Goal: Navigation & Orientation: Find specific page/section

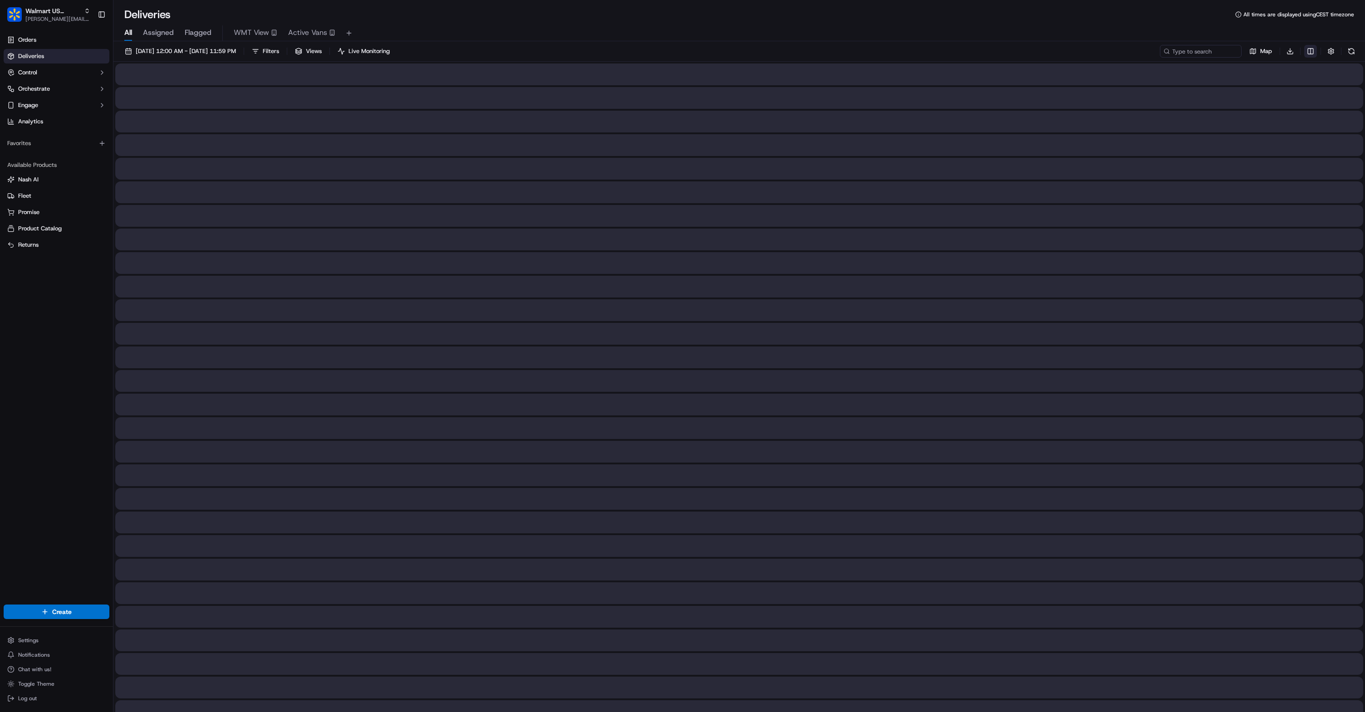
click at [1311, 51] on html "Walmart US Stores karol@usenash.com Toggle Sidebar Orders Deliveries Control Or…" at bounding box center [682, 356] width 1365 height 712
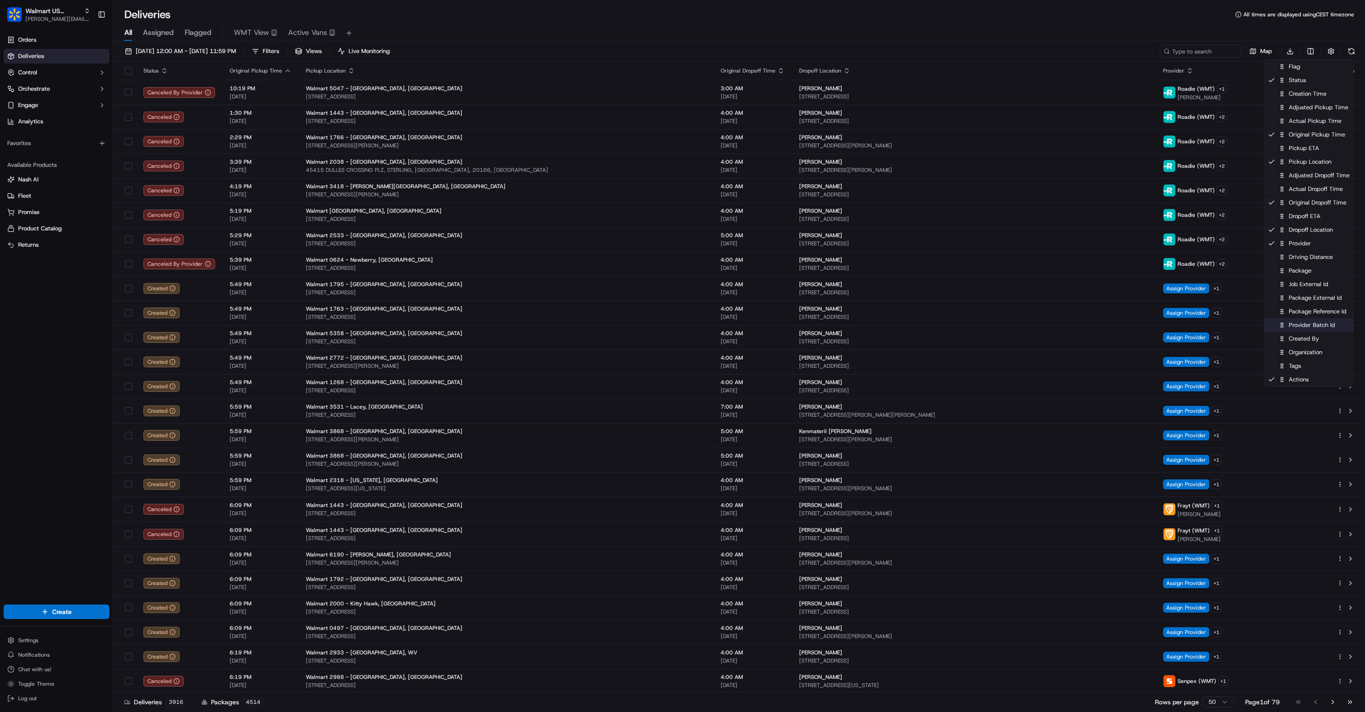
click at [1309, 331] on div "Provider Batch Id" at bounding box center [1308, 325] width 89 height 14
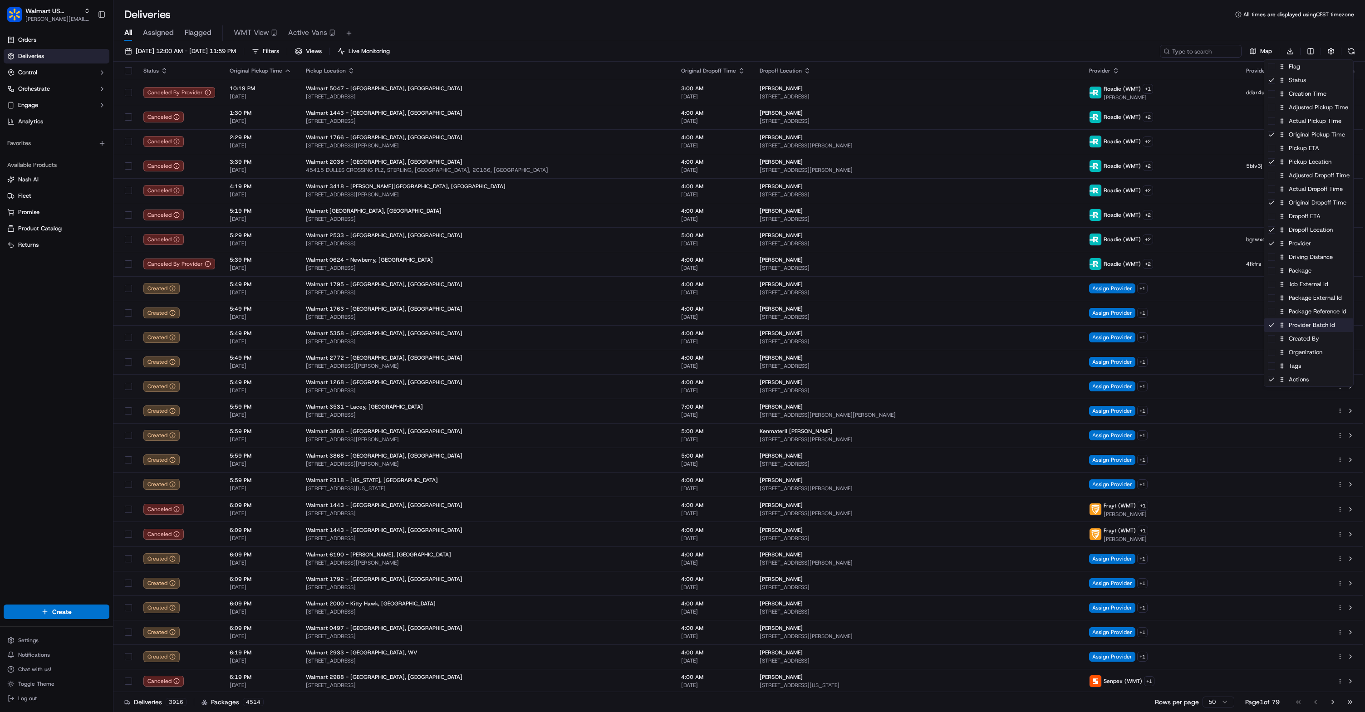
click at [1309, 329] on div "Provider Batch Id" at bounding box center [1308, 325] width 89 height 14
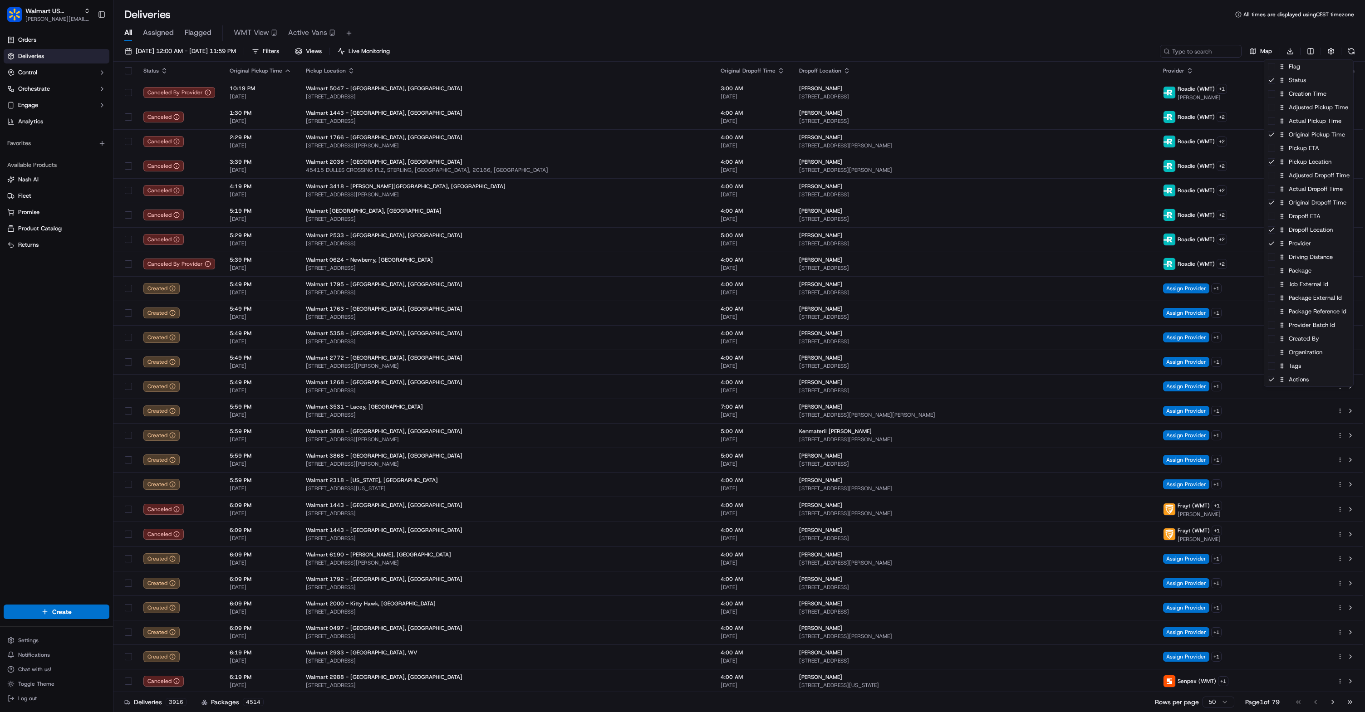
click at [791, 27] on html "Walmart US Stores karol@usenash.com Toggle Sidebar Orders Deliveries Control Or…" at bounding box center [682, 356] width 1365 height 712
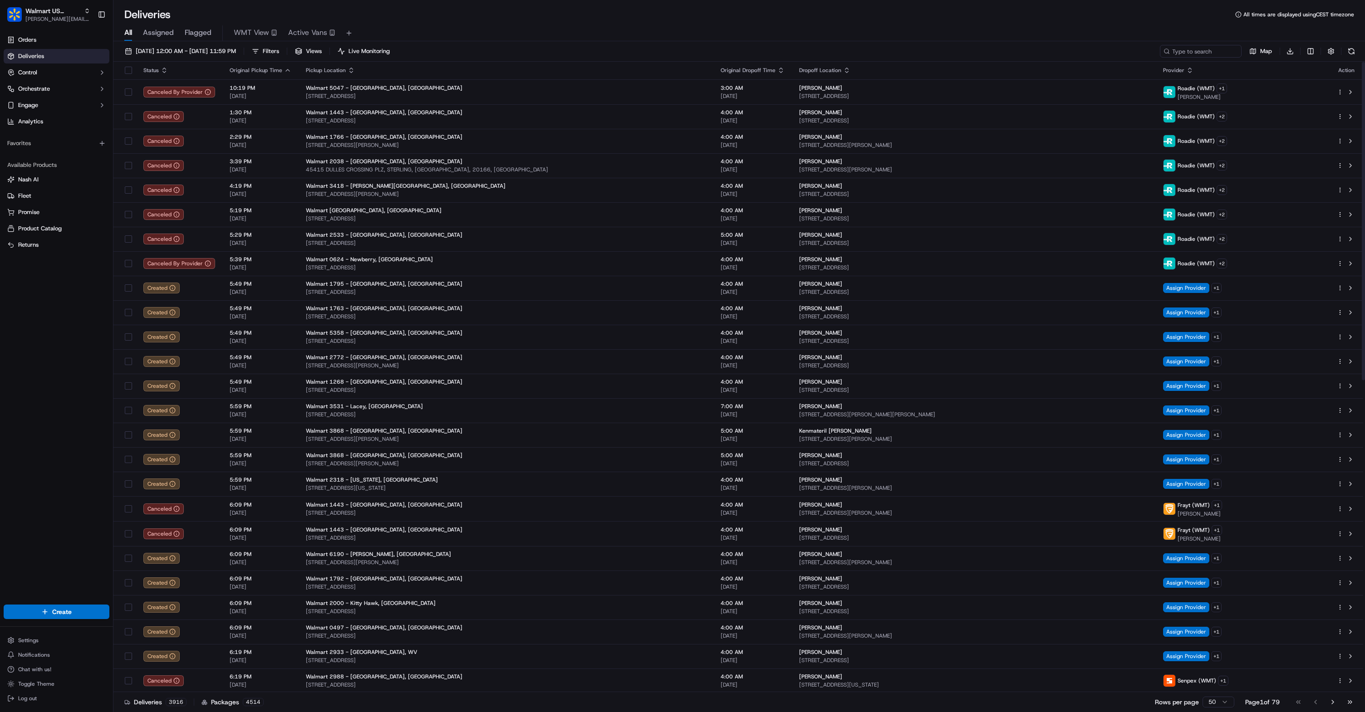
scroll to position [1, 0]
click at [20, 417] on div "Orders Deliveries Control Orchestrate Engage Analytics Favorites Available Prod…" at bounding box center [56, 313] width 113 height 568
click at [38, 122] on span "Analytics" at bounding box center [30, 121] width 25 height 8
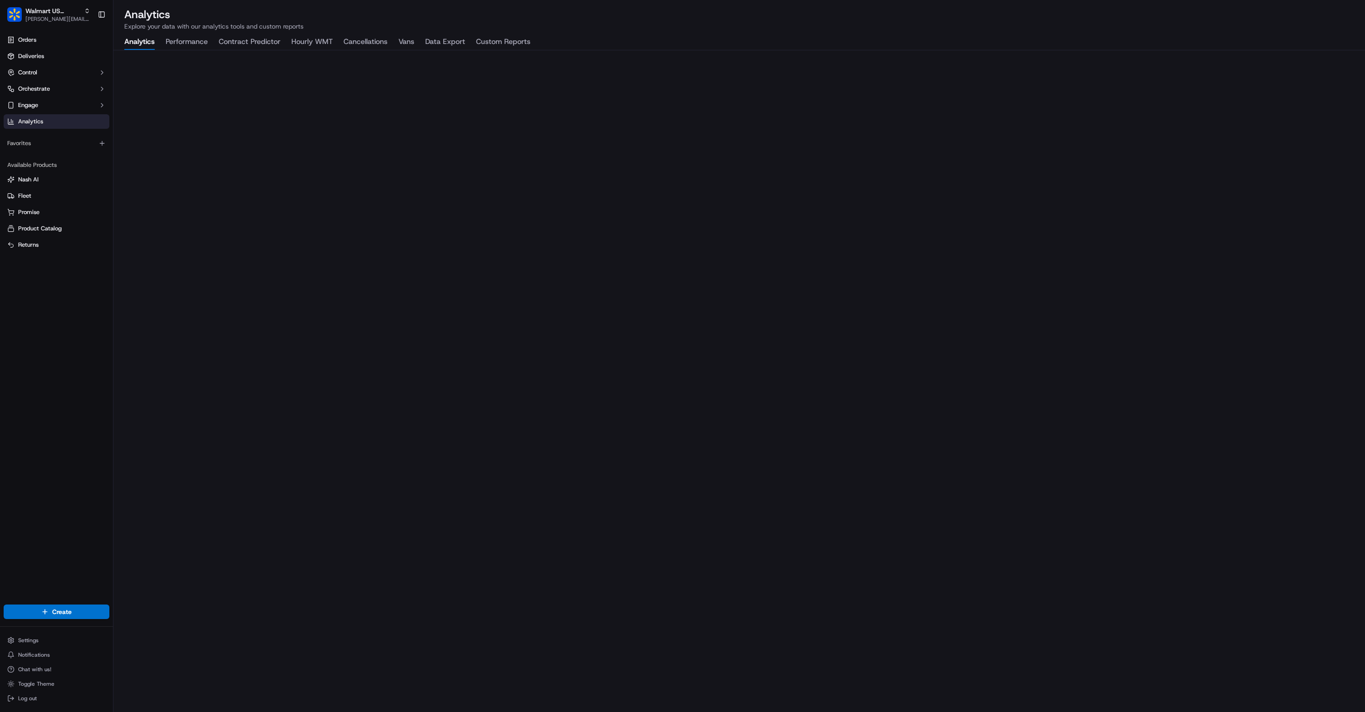
click at [53, 469] on div "Orders Deliveries Control Orchestrate Engage Analytics Favorites Available Prod…" at bounding box center [56, 313] width 113 height 568
type input "walmart"
type input "homerun"
click at [48, 52] on link "Deliveries" at bounding box center [57, 56] width 106 height 15
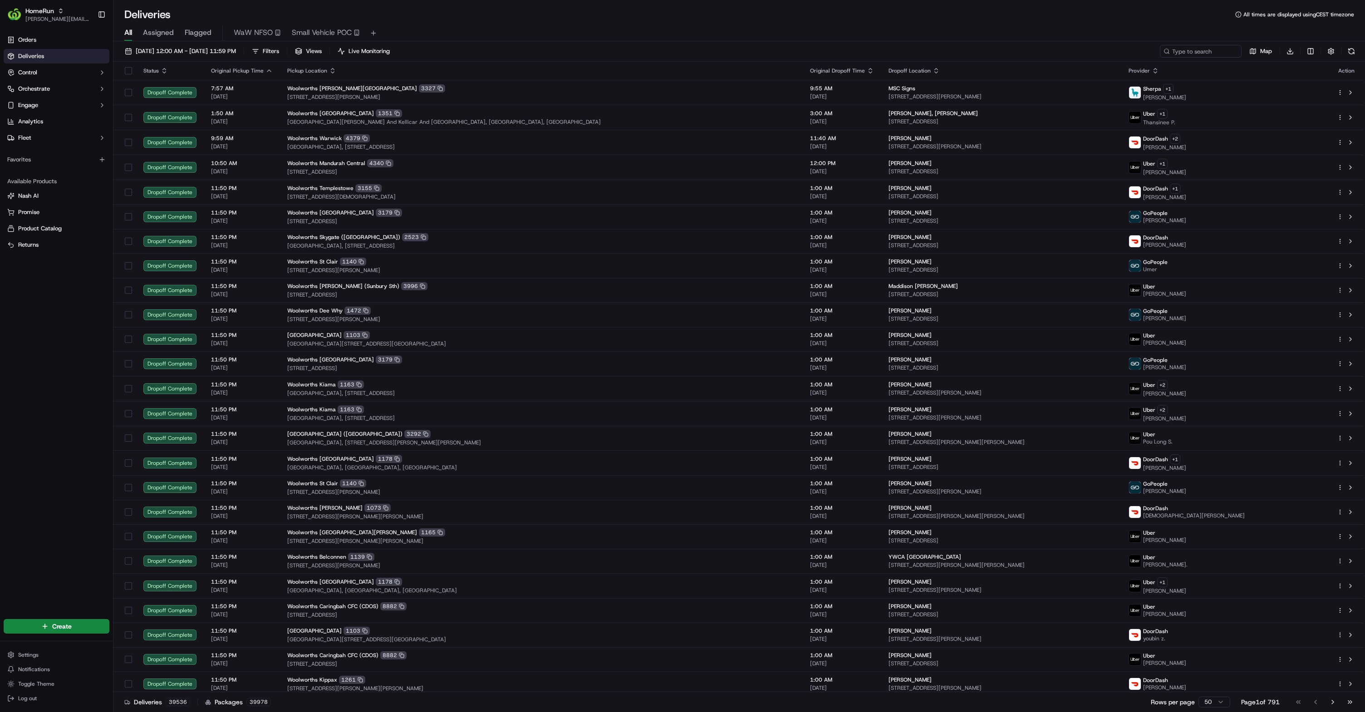
click at [487, 39] on div "All Assigned Flagged WaW NFSO Small Vehicle POC" at bounding box center [738, 33] width 1251 height 16
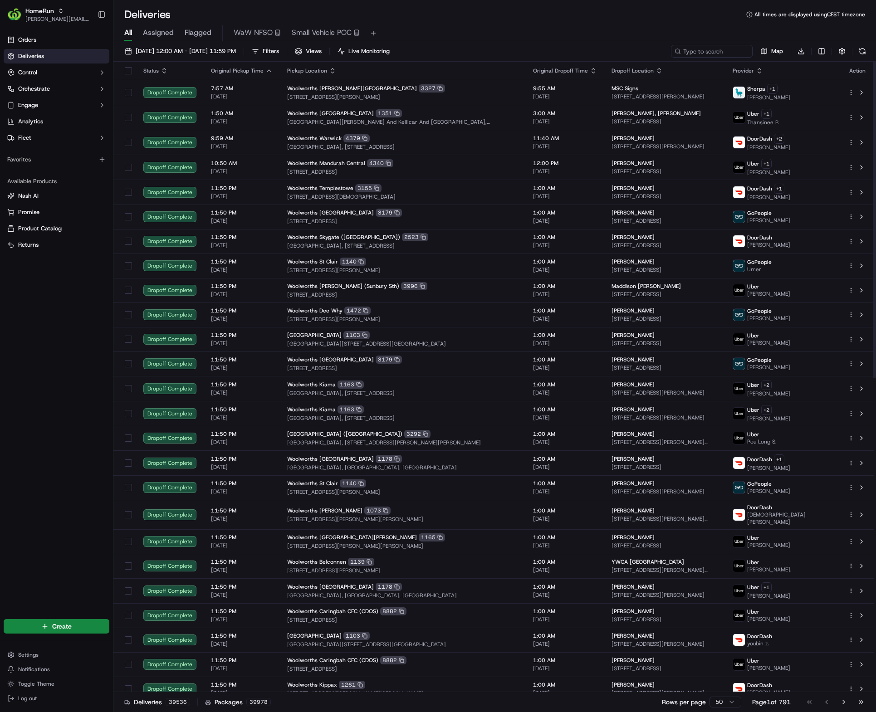
scroll to position [1, 0]
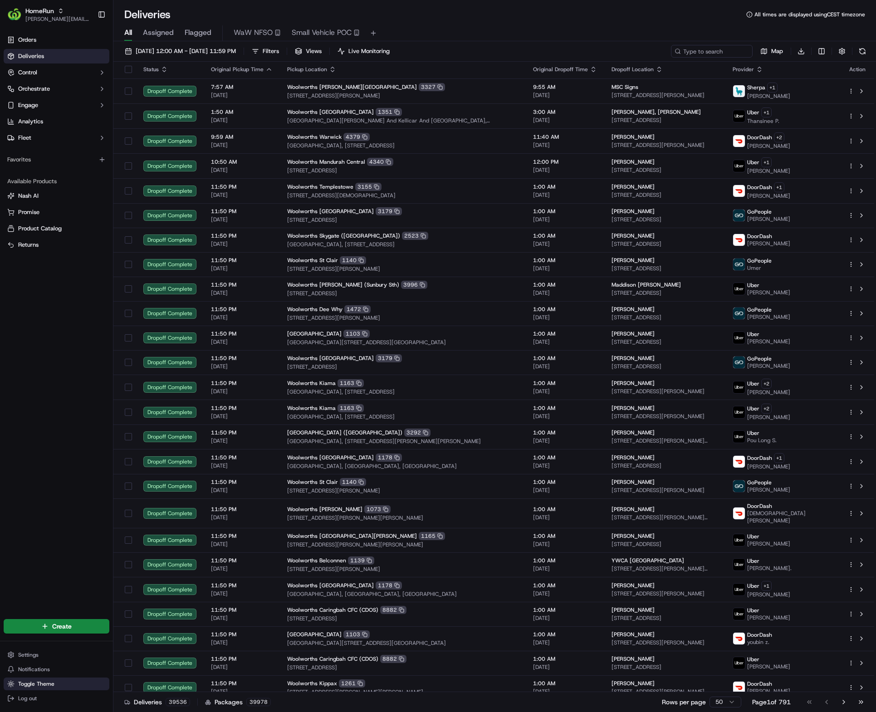
click at [69, 688] on button "Toggle Theme" at bounding box center [57, 684] width 106 height 13
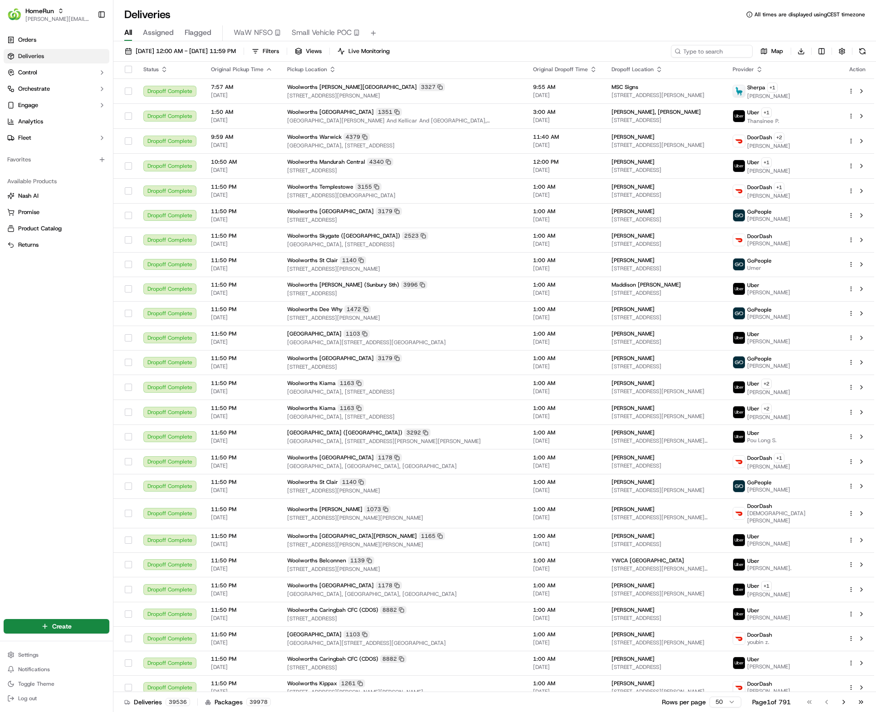
click at [671, 28] on div "All Assigned Flagged WaW NFSO Small Vehicle POC" at bounding box center [494, 33] width 763 height 16
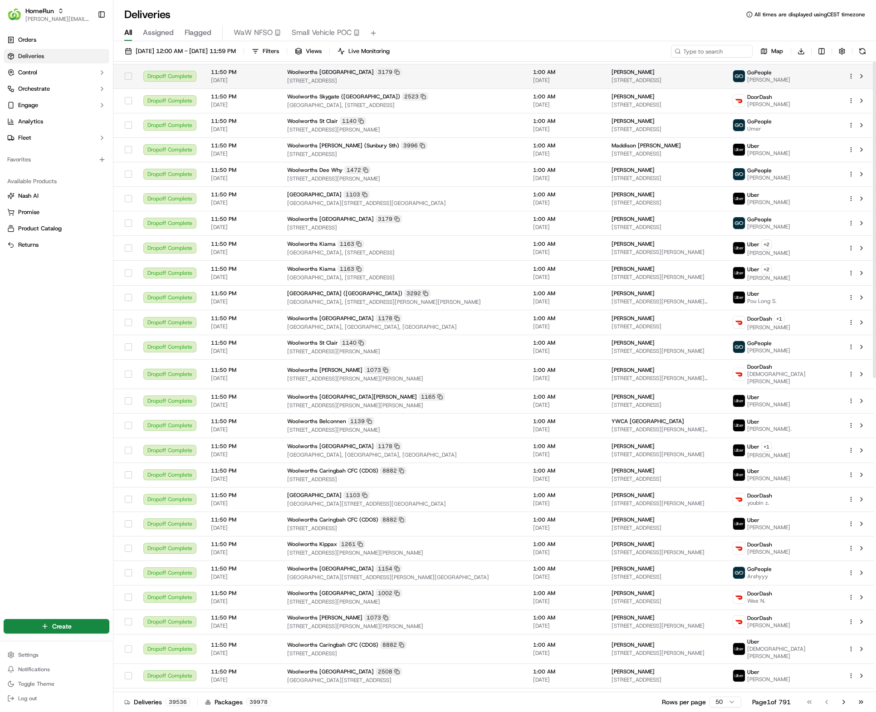
scroll to position [0, 0]
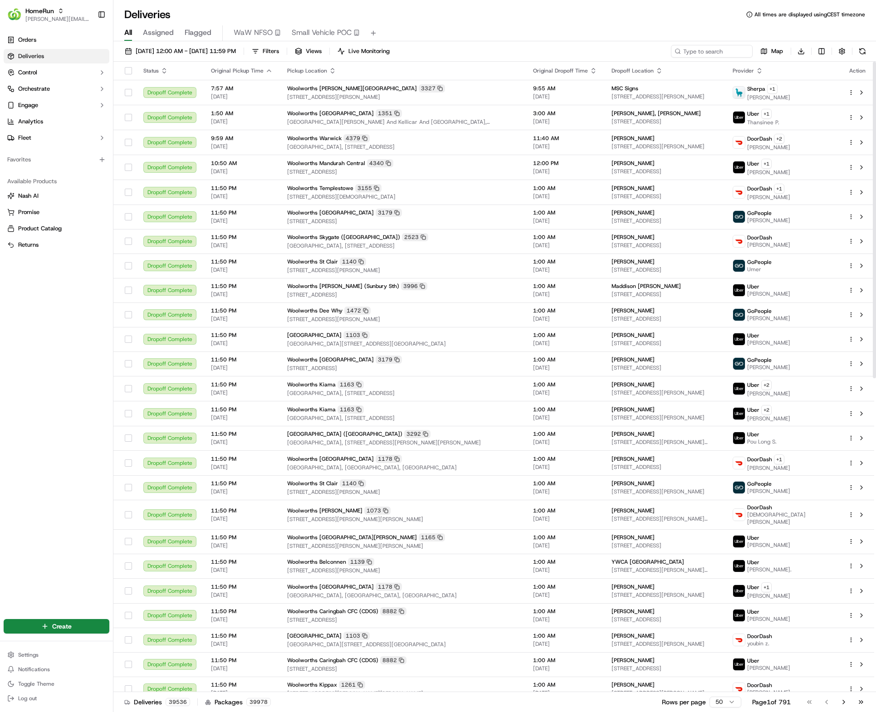
click at [496, 29] on div "All Assigned Flagged WaW NFSO Small Vehicle POC" at bounding box center [494, 33] width 763 height 16
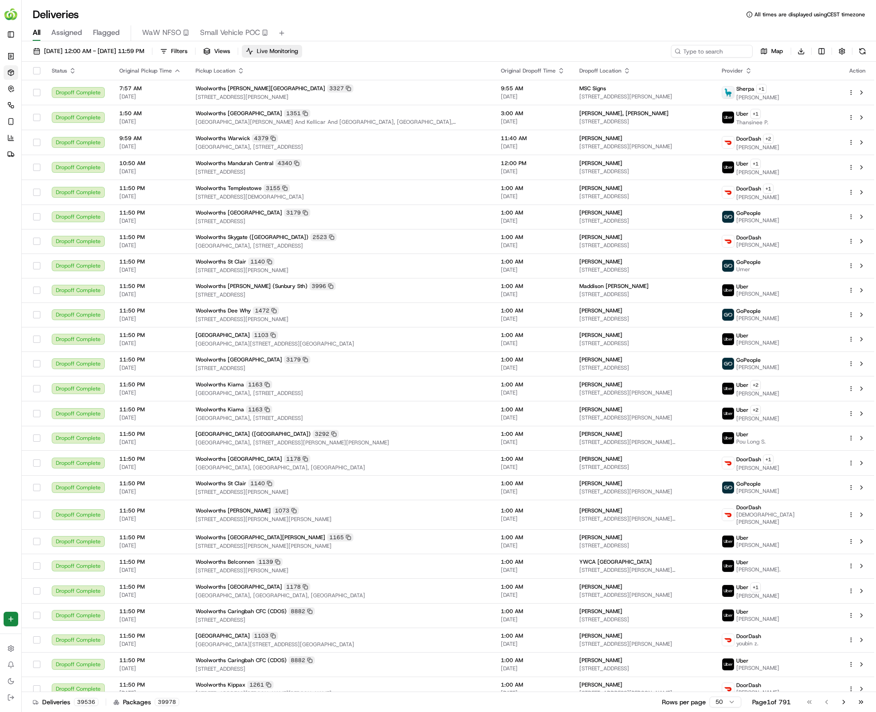
click at [302, 58] on button "Live Monitoring" at bounding box center [272, 51] width 60 height 13
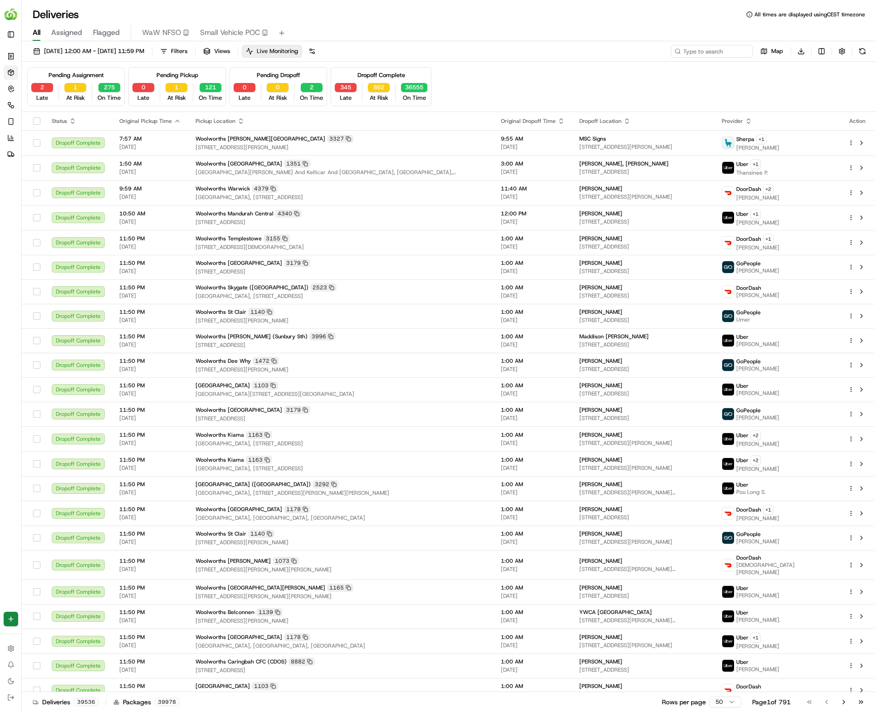
click at [298, 52] on span "Live Monitoring" at bounding box center [277, 51] width 41 height 8
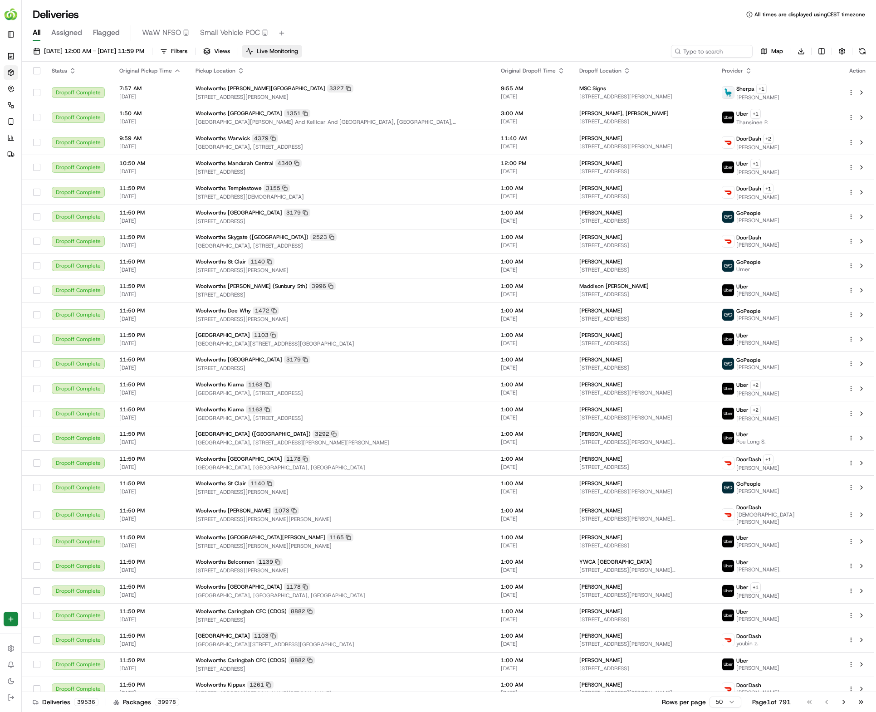
click at [298, 52] on span "Live Monitoring" at bounding box center [277, 51] width 41 height 8
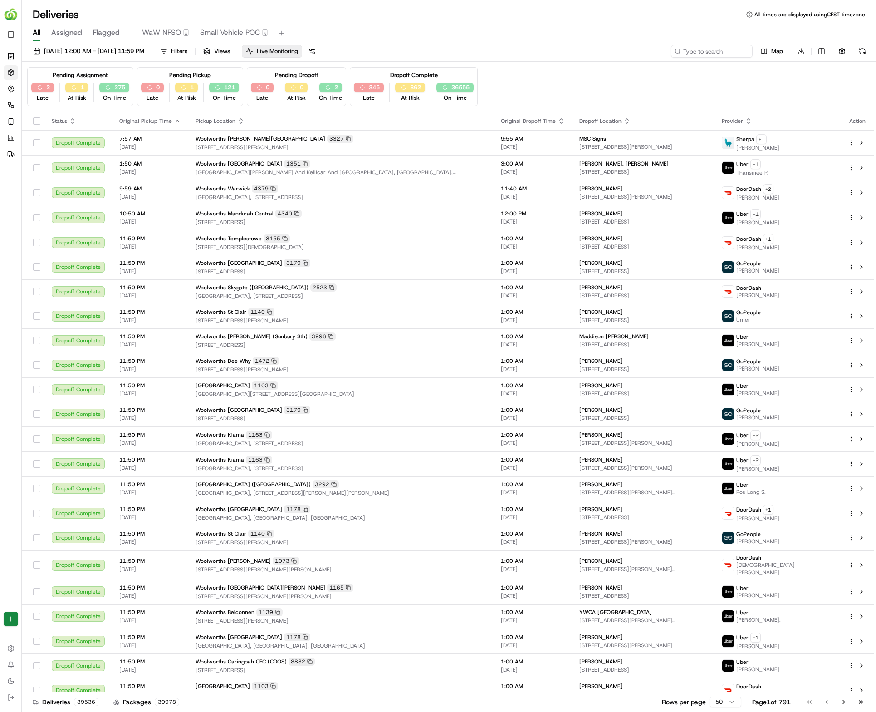
click at [298, 52] on span "Live Monitoring" at bounding box center [277, 51] width 41 height 8
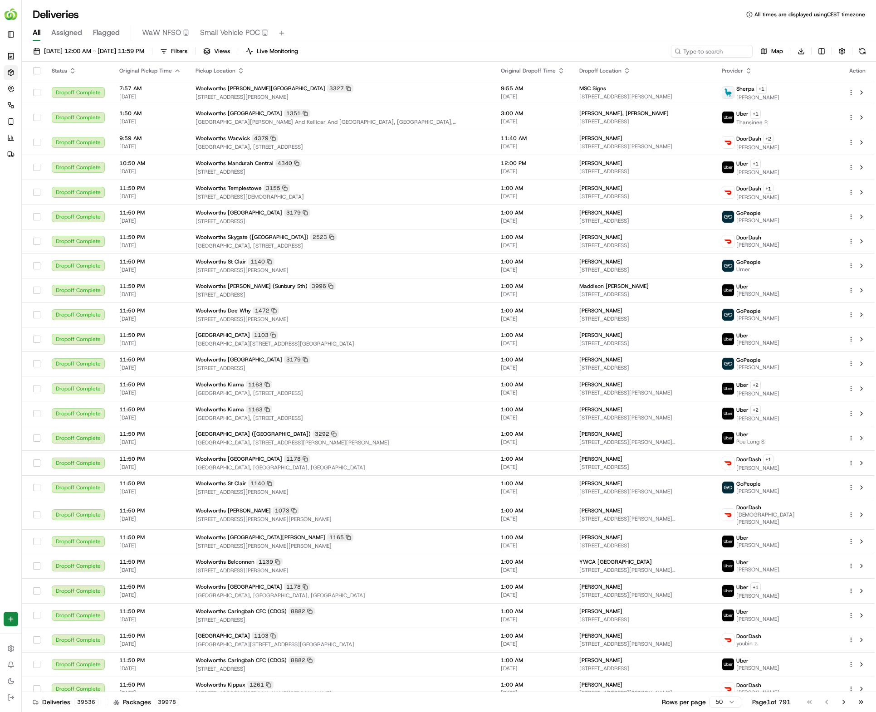
click at [394, 33] on div "All Assigned Flagged WaW NFSO Small Vehicle POC" at bounding box center [449, 33] width 854 height 16
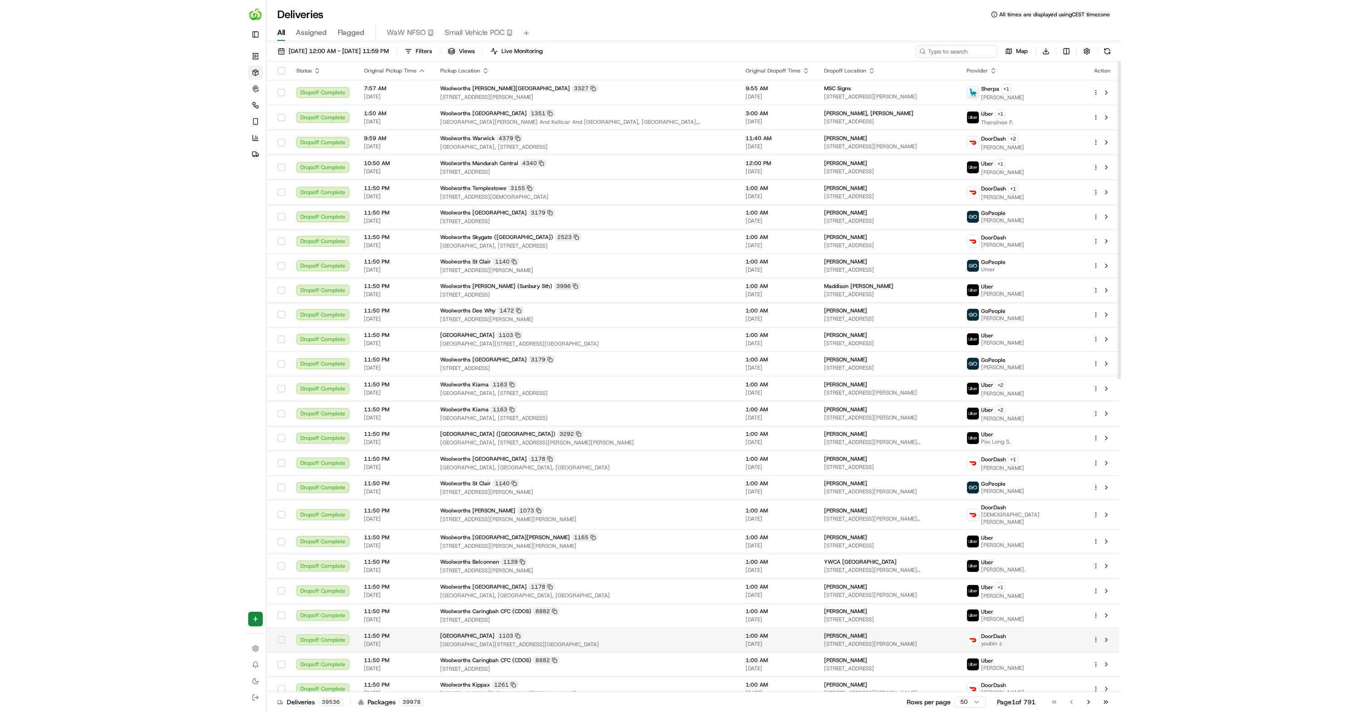
scroll to position [1, 0]
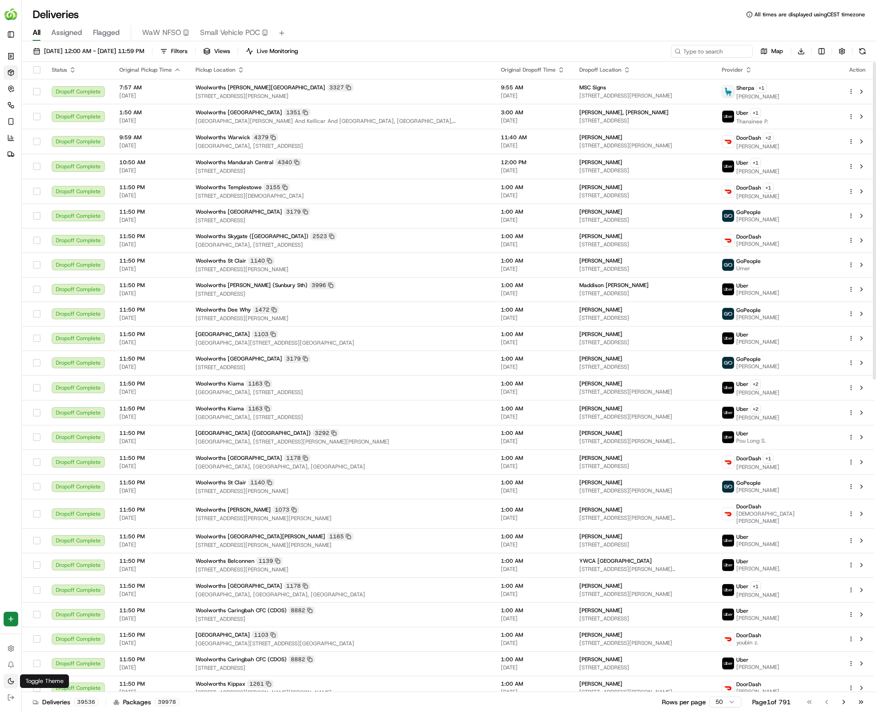
click at [15, 682] on button "Toggle Theme" at bounding box center [11, 681] width 15 height 15
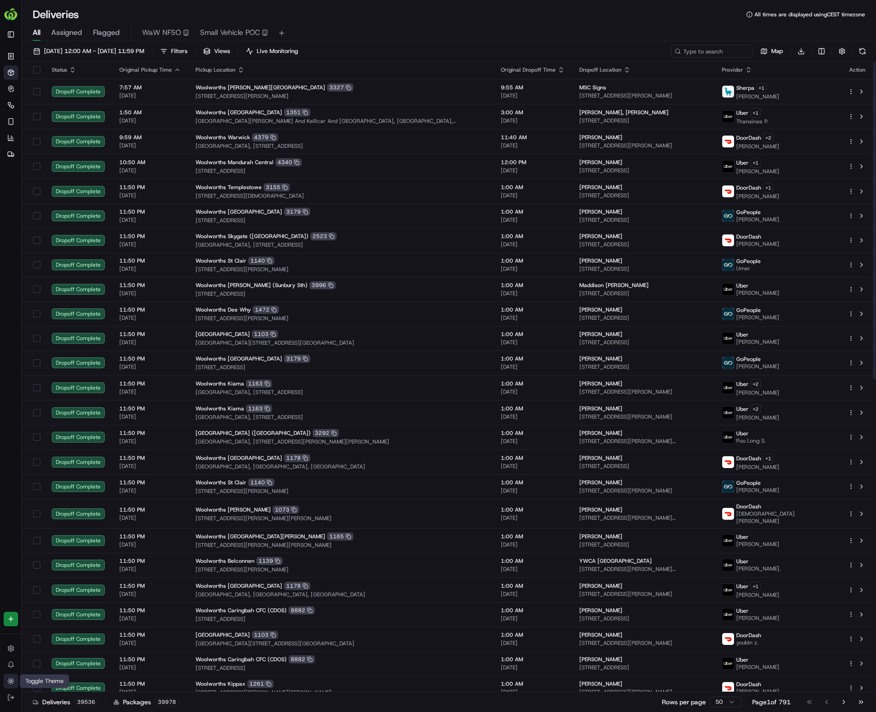
click at [11, 678] on icon at bounding box center [11, 678] width 0 height 0
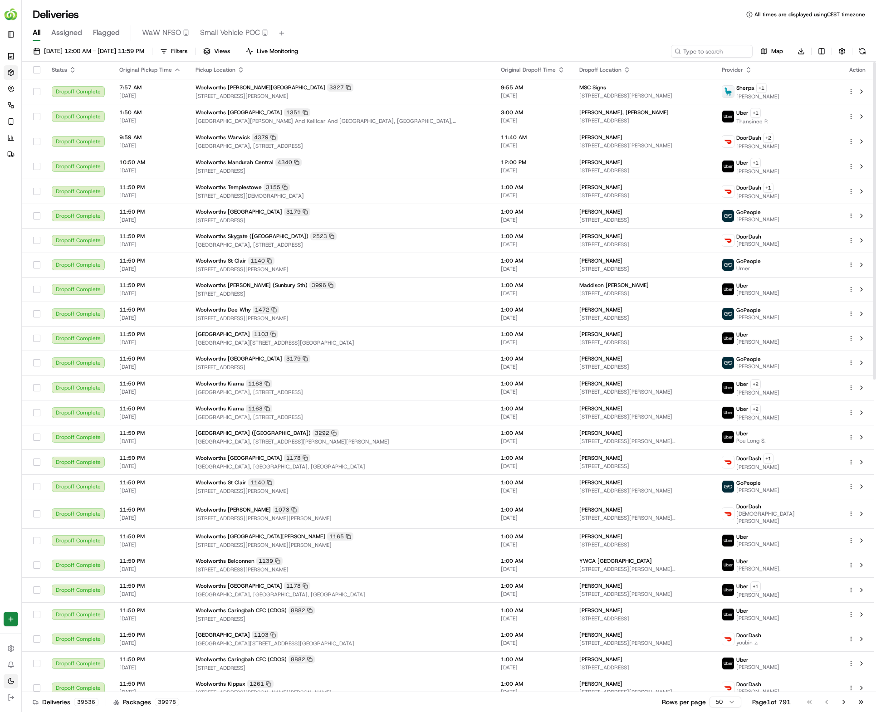
click at [10, 679] on icon at bounding box center [10, 681] width 5 height 5
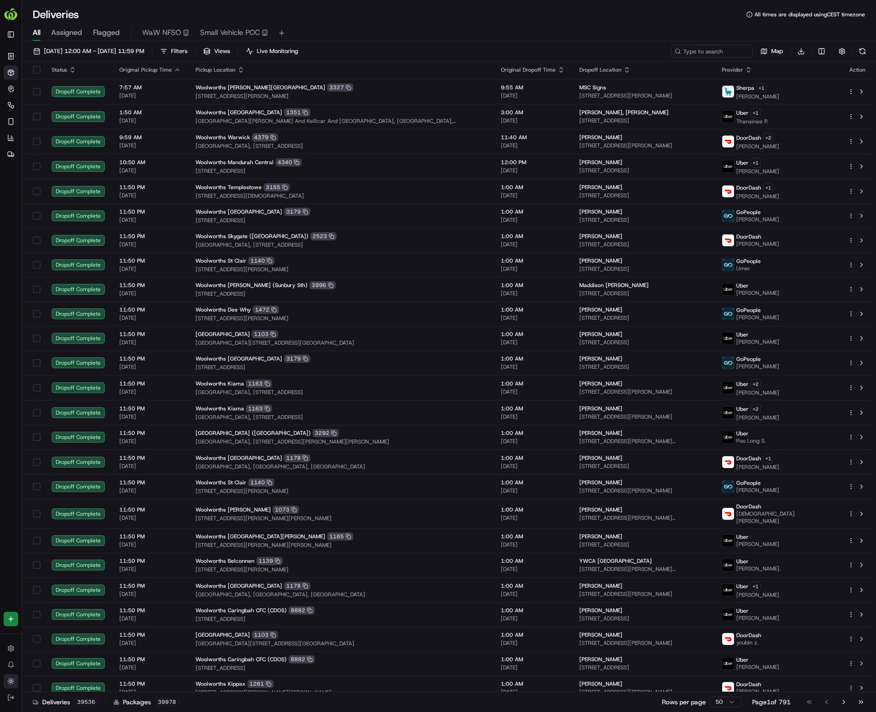
click at [10, 678] on icon at bounding box center [10, 681] width 7 height 7
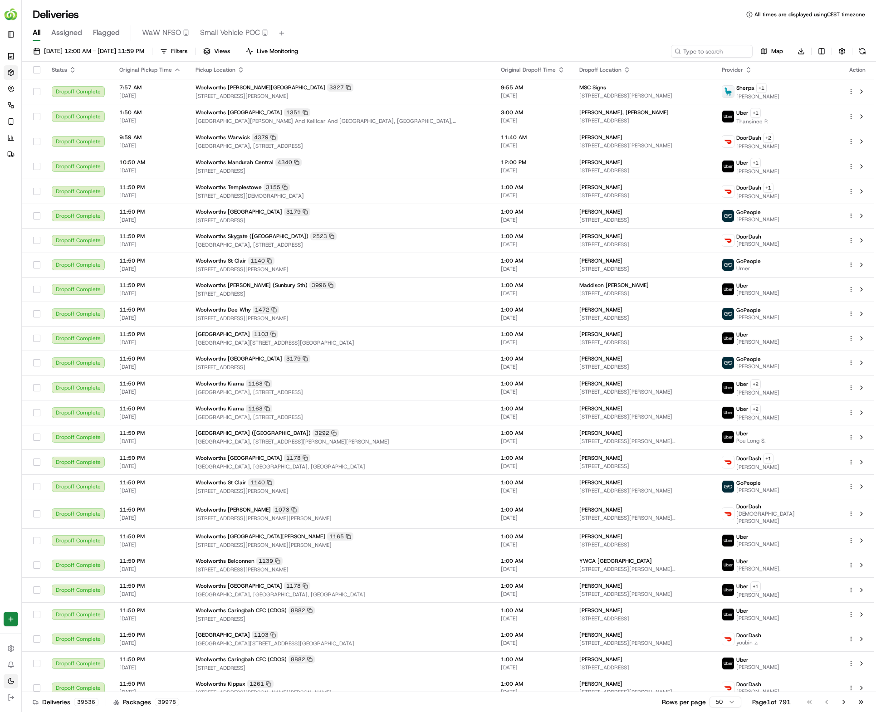
click at [10, 677] on button "Toggle Theme" at bounding box center [11, 681] width 15 height 15
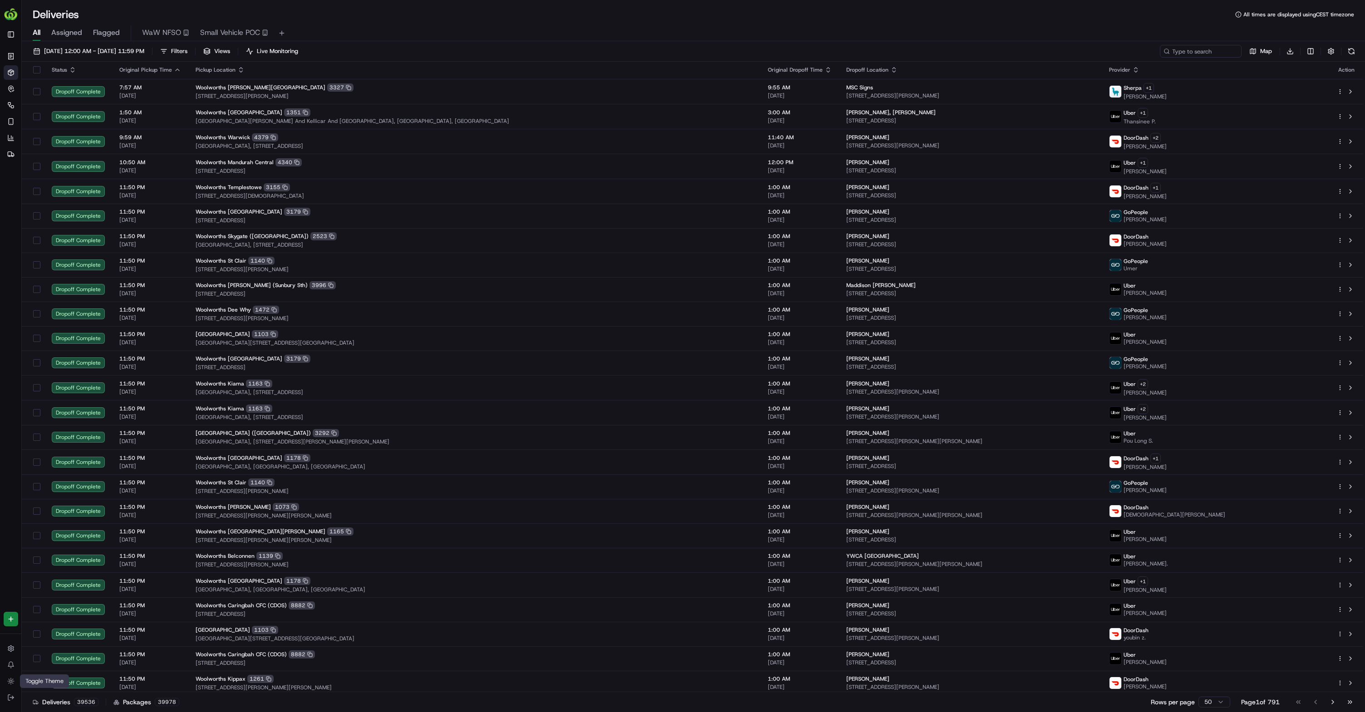
click at [697, 46] on div "[DATE] 12:00 AM - [DATE] 11:59 PM Filters Views Live Monitoring Map Download" at bounding box center [693, 53] width 1343 height 17
click at [13, 92] on icon "button" at bounding box center [10, 88] width 7 height 7
click at [14, 89] on icon "button" at bounding box center [10, 88] width 7 height 7
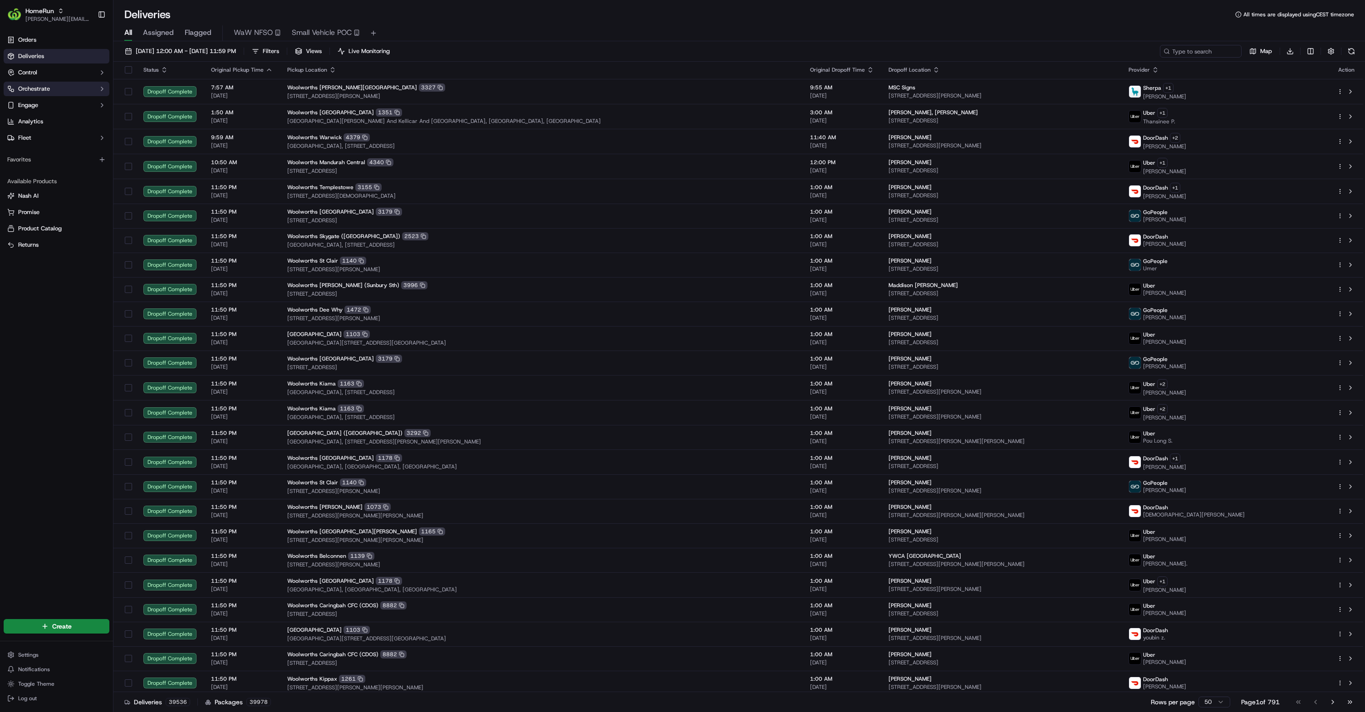
click at [63, 93] on button "Orchestrate" at bounding box center [57, 89] width 106 height 15
click at [69, 92] on button "Orchestrate" at bounding box center [57, 89] width 106 height 15
click at [72, 72] on button "Control" at bounding box center [57, 72] width 106 height 15
click at [74, 71] on button "Control" at bounding box center [57, 72] width 106 height 15
click at [364, 14] on div "Deliveries All times are displayed using CEST timezone" at bounding box center [738, 14] width 1251 height 15
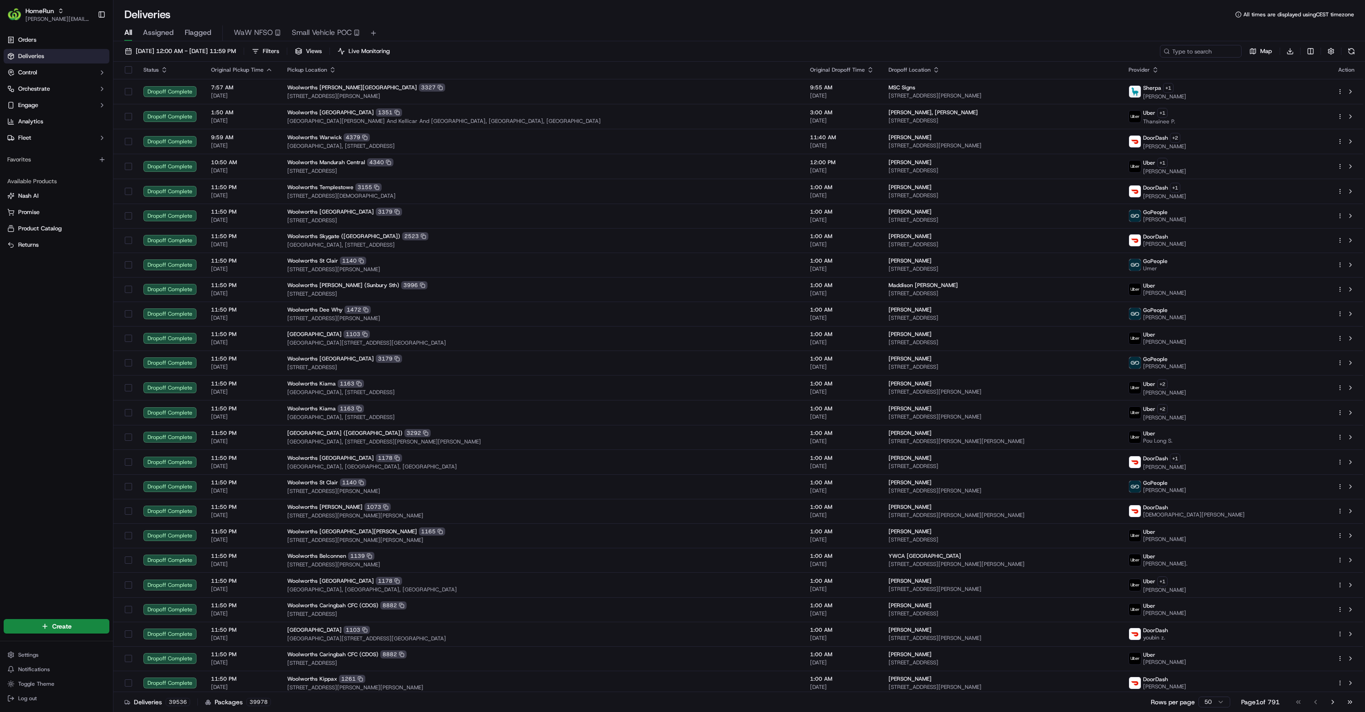
click at [41, 345] on div "Orders Deliveries Control Orchestrate Engage Analytics Fleet Favorites Availabl…" at bounding box center [56, 319] width 113 height 581
click at [83, 102] on button "Engage" at bounding box center [57, 105] width 106 height 15
click at [90, 89] on button "Orchestrate" at bounding box center [57, 89] width 106 height 15
click at [97, 78] on button "Control" at bounding box center [57, 72] width 106 height 15
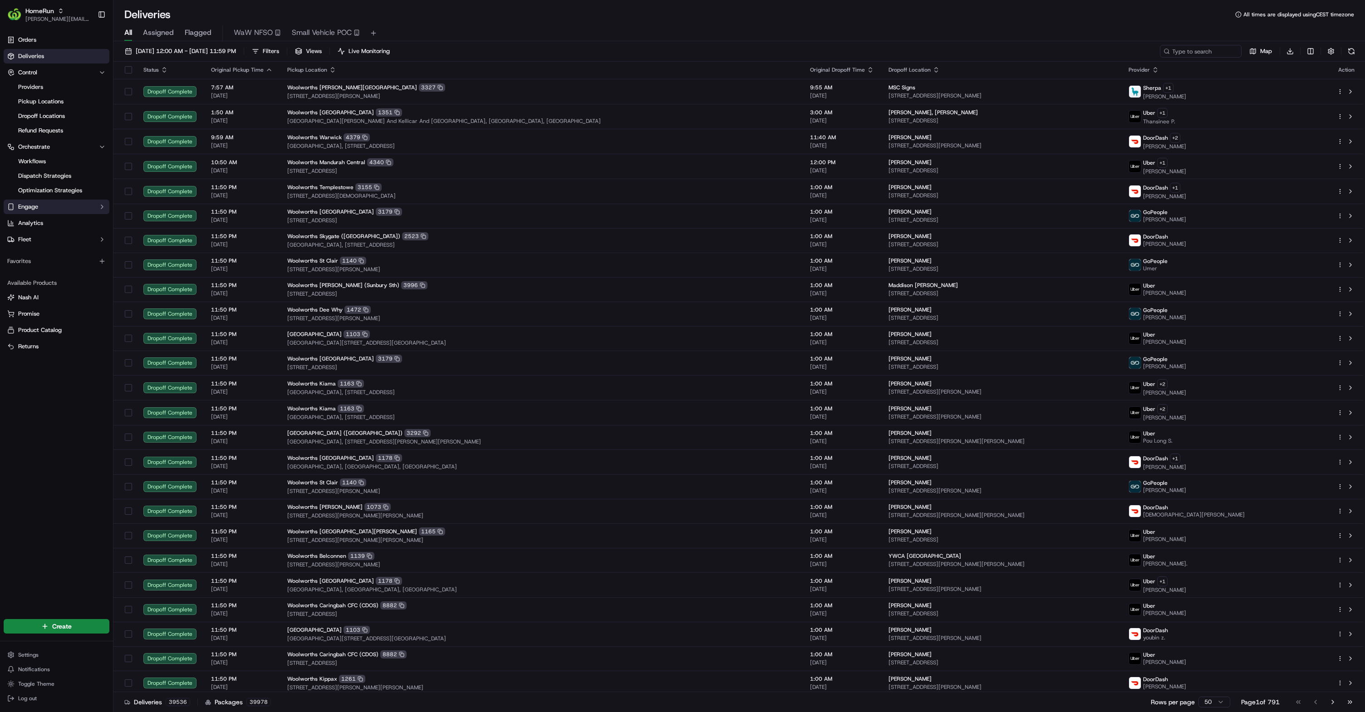
click at [85, 214] on button "Engage" at bounding box center [57, 207] width 106 height 15
click at [89, 276] on button "Fleet" at bounding box center [57, 268] width 106 height 15
click at [53, 318] on link "Vehicles" at bounding box center [57, 312] width 84 height 13
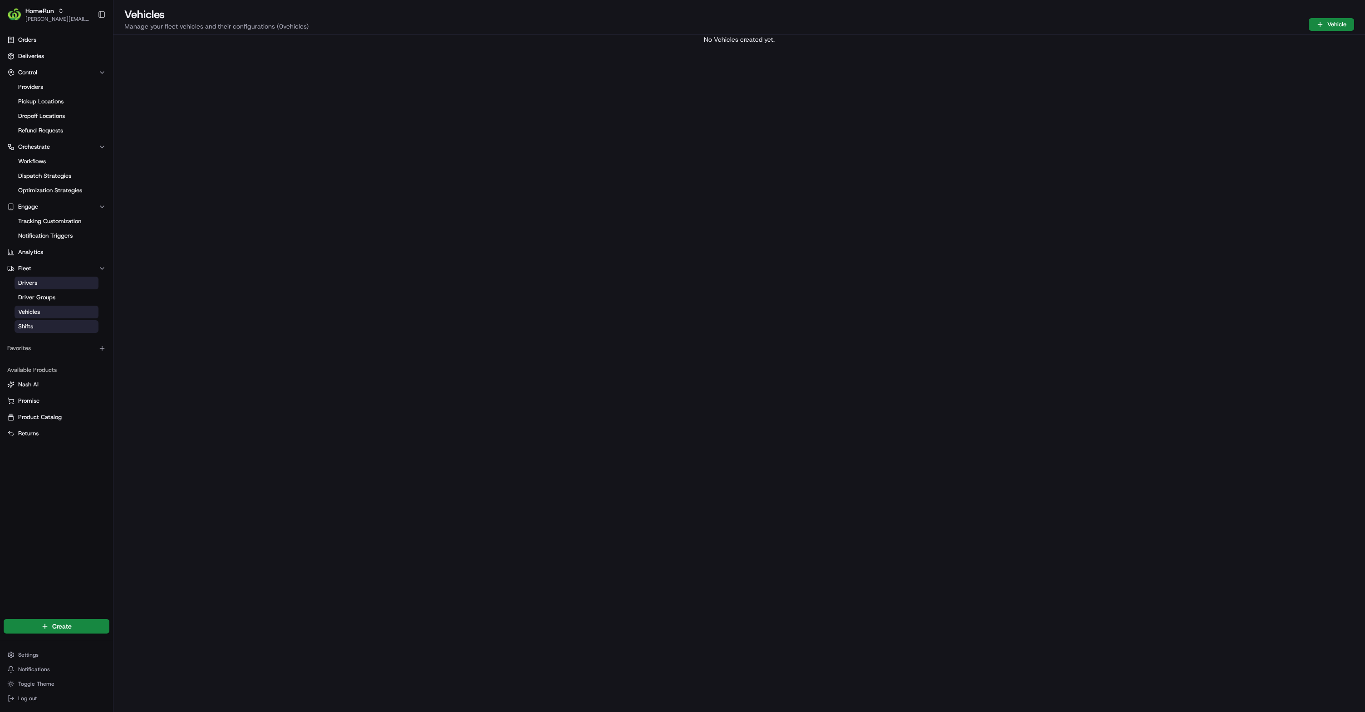
click at [51, 333] on link "Shifts" at bounding box center [57, 326] width 84 height 13
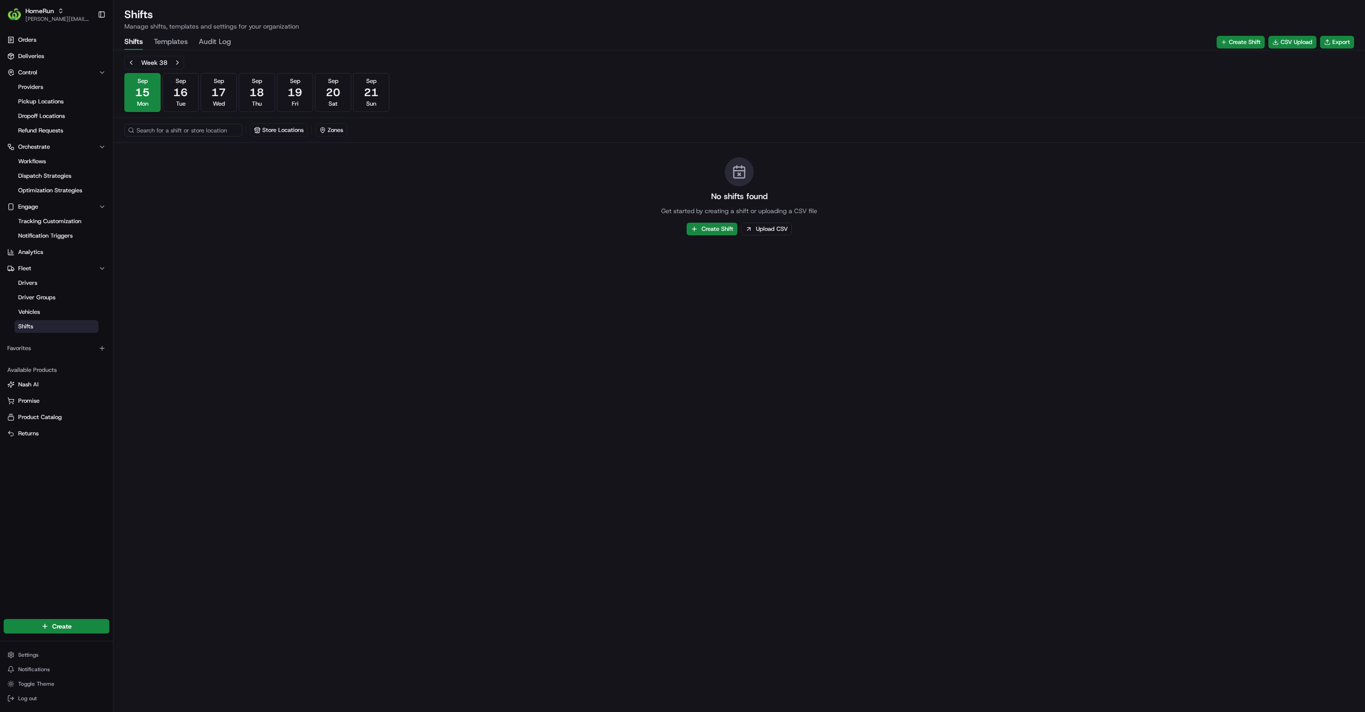
click at [235, 346] on div "Week 38 [DATE] [DATE] [DATE] [DATE] [DATE] [DATE] [DATE] Sun Store Locations Zo…" at bounding box center [738, 381] width 1251 height 662
click at [60, 389] on link "Nash AI" at bounding box center [56, 385] width 98 height 8
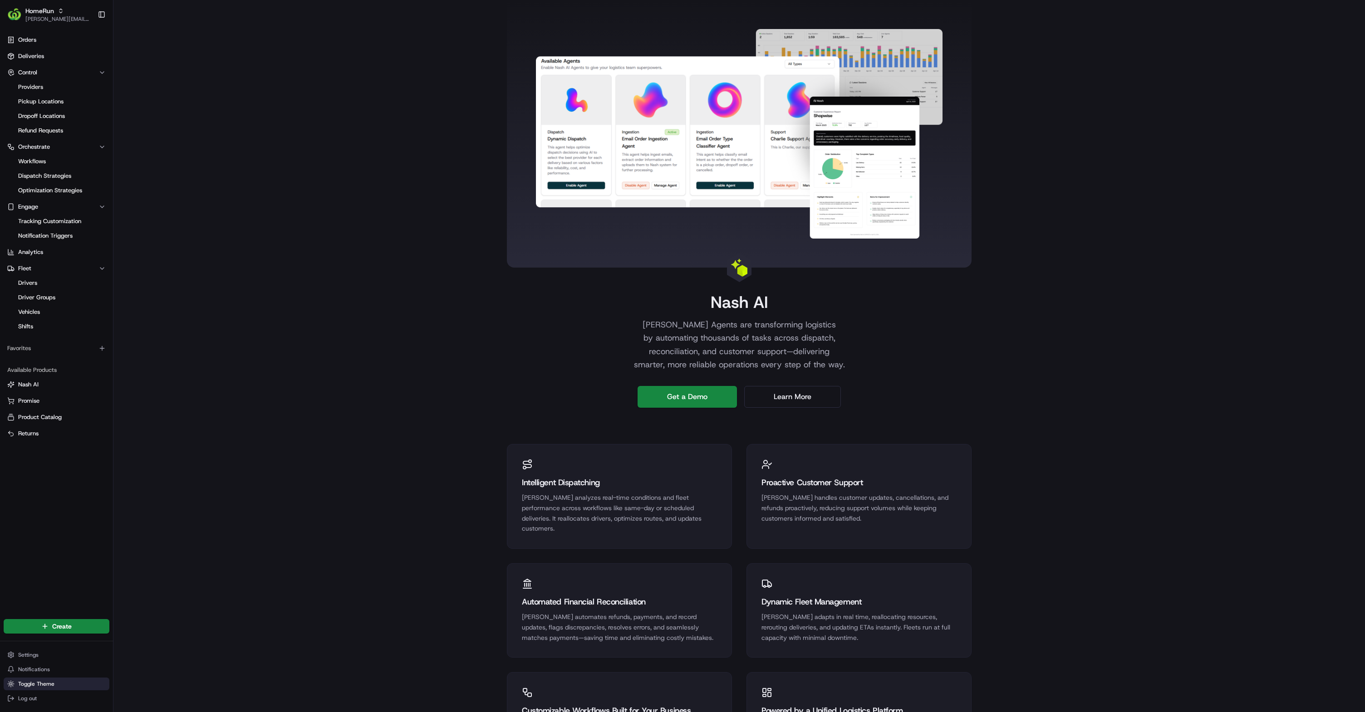
click at [75, 678] on button "Toggle Theme" at bounding box center [57, 684] width 106 height 13
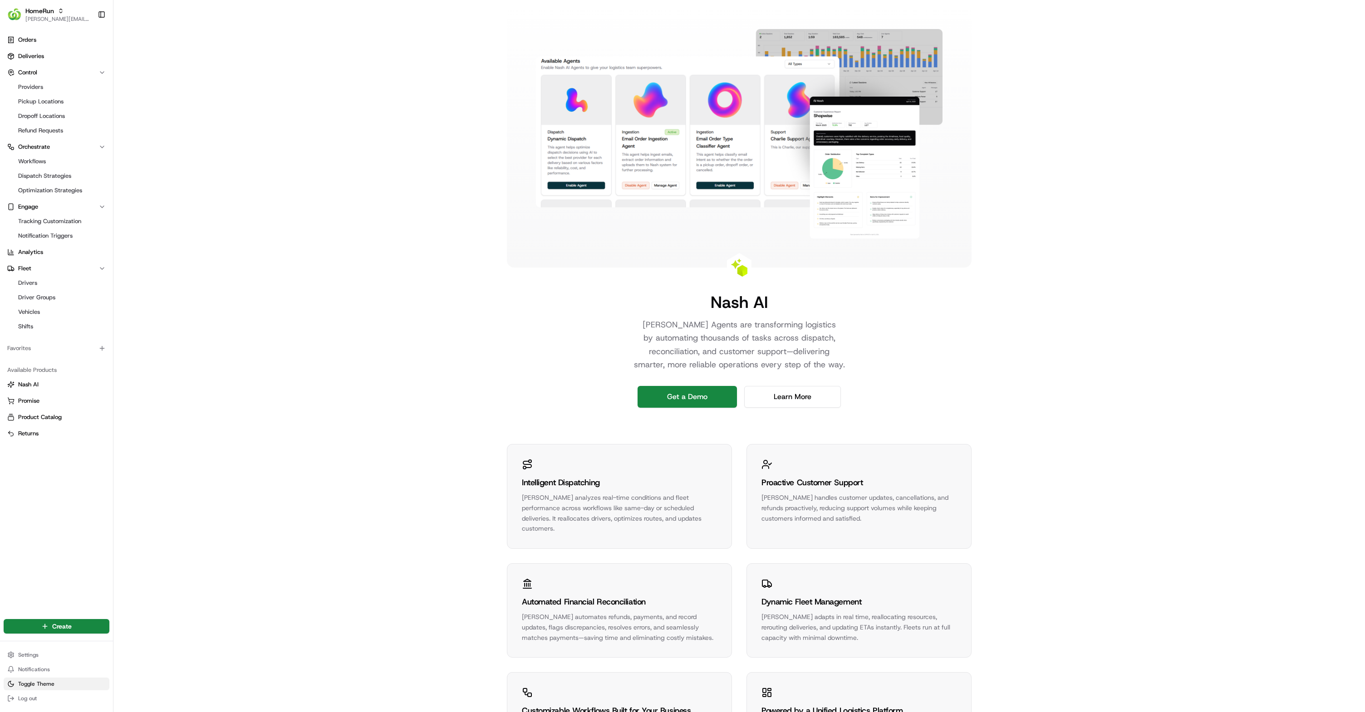
click at [75, 678] on button "Toggle Theme" at bounding box center [57, 684] width 106 height 13
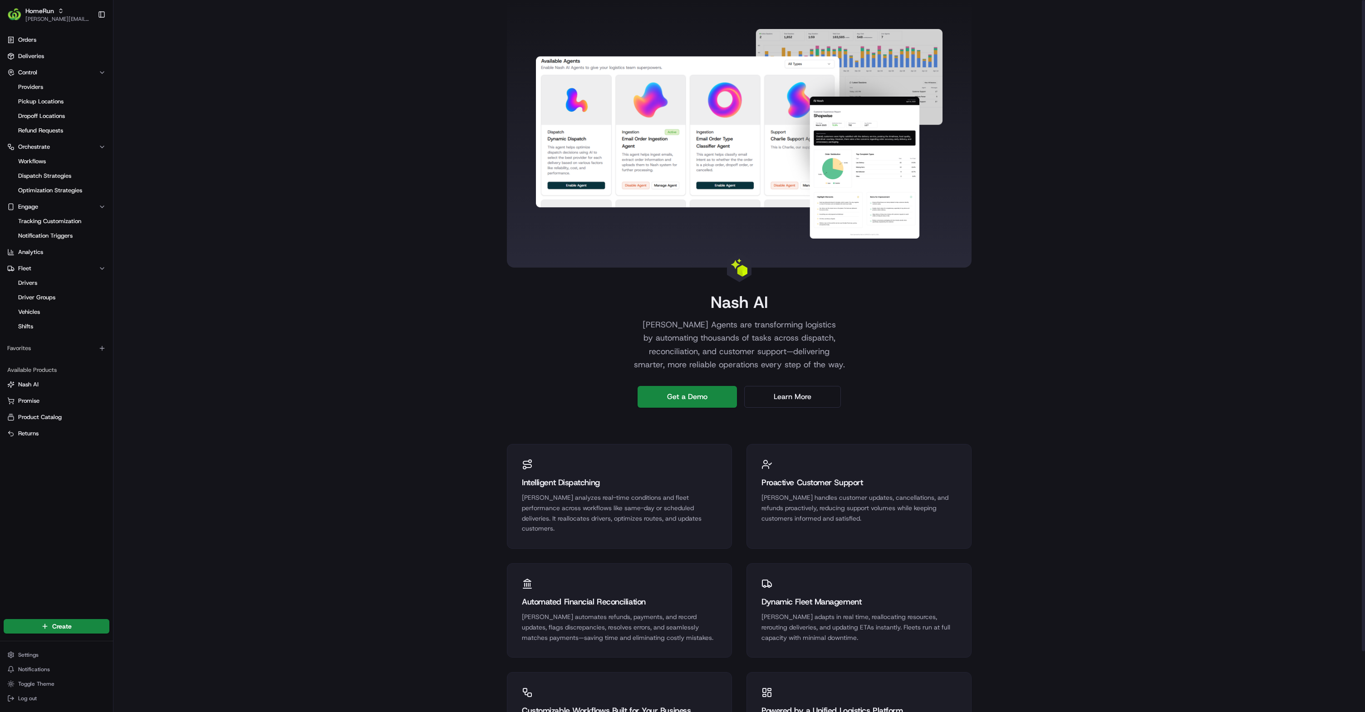
click at [365, 478] on div "[PERSON_NAME] [PERSON_NAME] Agents are transforming logistics by automating tho…" at bounding box center [738, 399] width 1251 height 799
click at [388, 385] on div "[PERSON_NAME] [PERSON_NAME] Agents are transforming logistics by automating tho…" at bounding box center [738, 399] width 1251 height 799
click at [386, 377] on div "[PERSON_NAME] [PERSON_NAME] Agents are transforming logistics by automating tho…" at bounding box center [738, 399] width 1251 height 799
click at [218, 238] on div "[PERSON_NAME] [PERSON_NAME] Agents are transforming logistics by automating tho…" at bounding box center [738, 399] width 1251 height 799
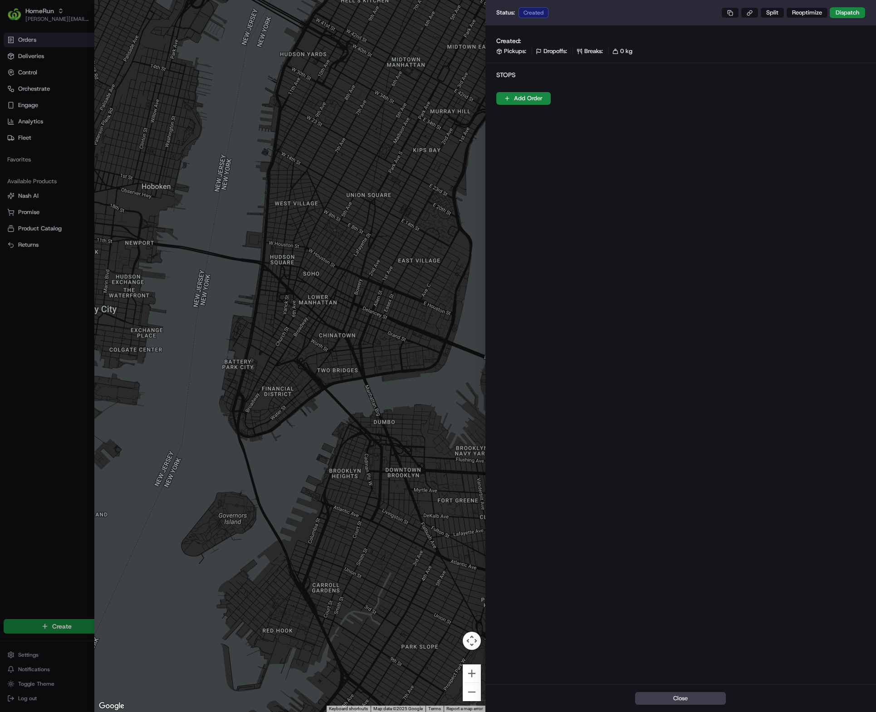
click at [599, 259] on div "Created: Pickups: Dropoffs: Breaks: 0 kg Stops Add Order" at bounding box center [680, 354] width 391 height 659
